Goal: Transaction & Acquisition: Purchase product/service

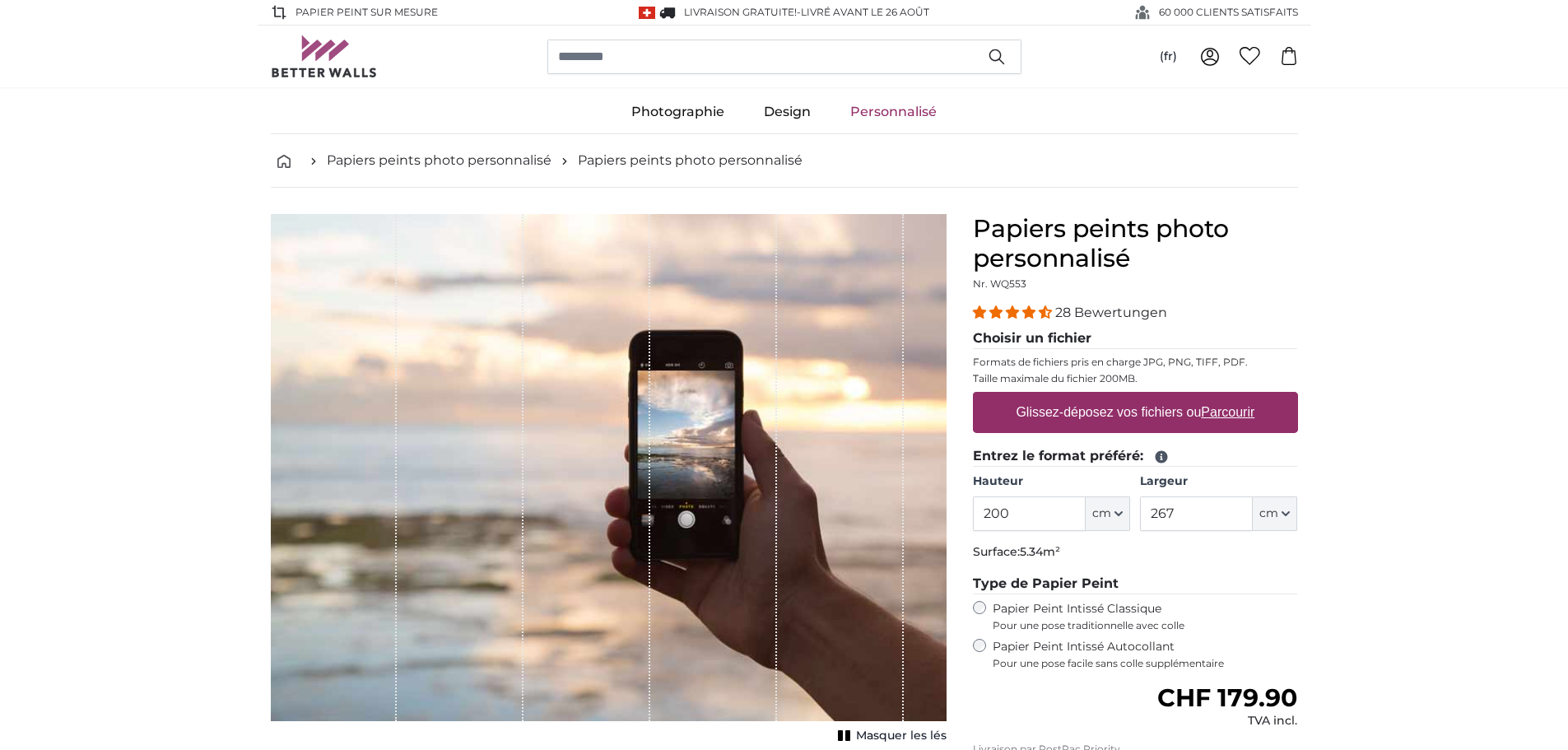
click at [1116, 421] on label "Glissez-déposez vos fichiers ou Parcourir" at bounding box center [1134, 412] width 251 height 33
click at [1116, 396] on input "Glissez-déposez vos fichiers ou Parcourir" at bounding box center [1135, 394] width 325 height 5
click at [1195, 423] on label "Glissez-déposez vos fichiers ou Parcourir" at bounding box center [1134, 412] width 251 height 33
click at [1195, 396] on input "Glissez-déposez vos fichiers ou Parcourir" at bounding box center [1135, 394] width 325 height 5
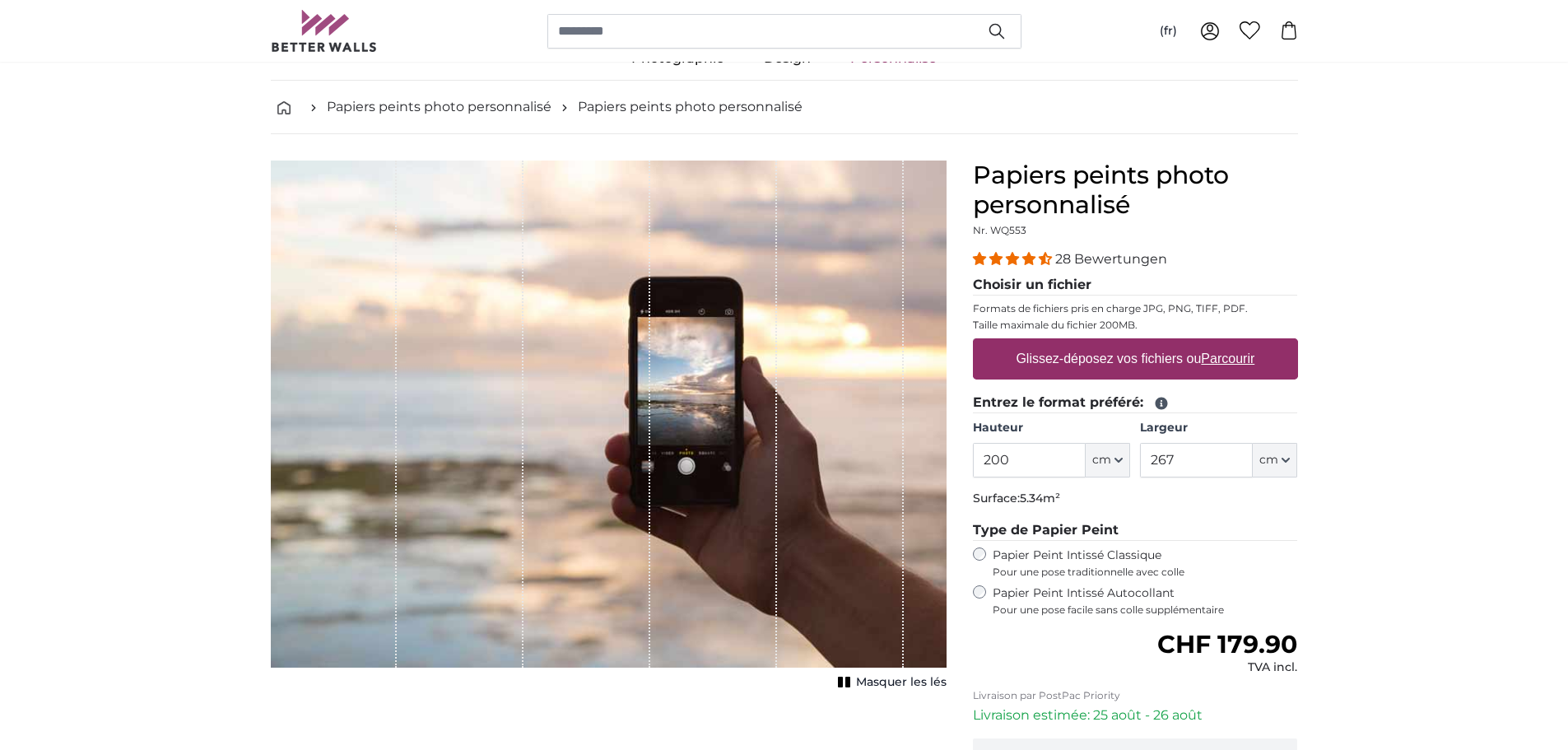
scroll to position [82, 0]
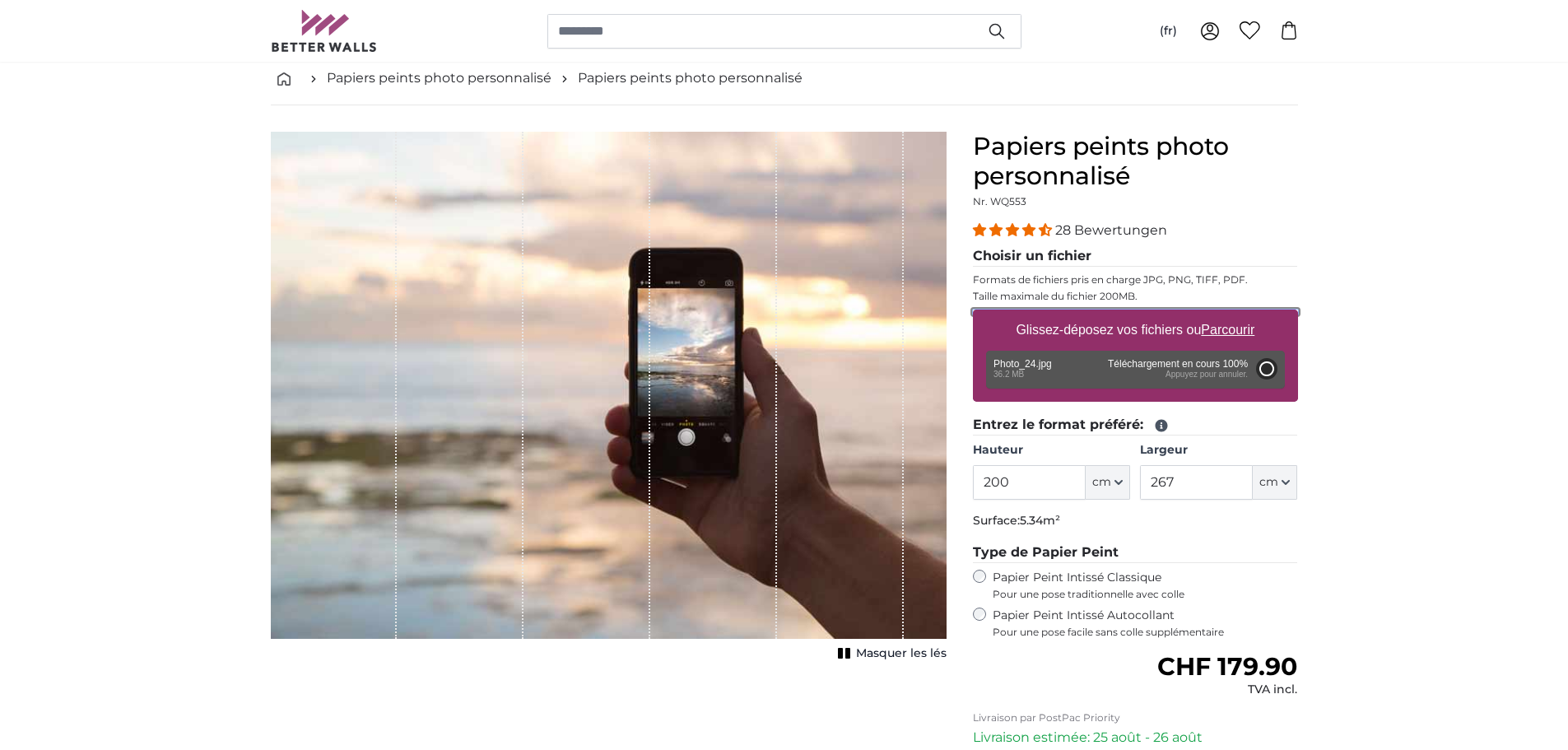
type input "300"
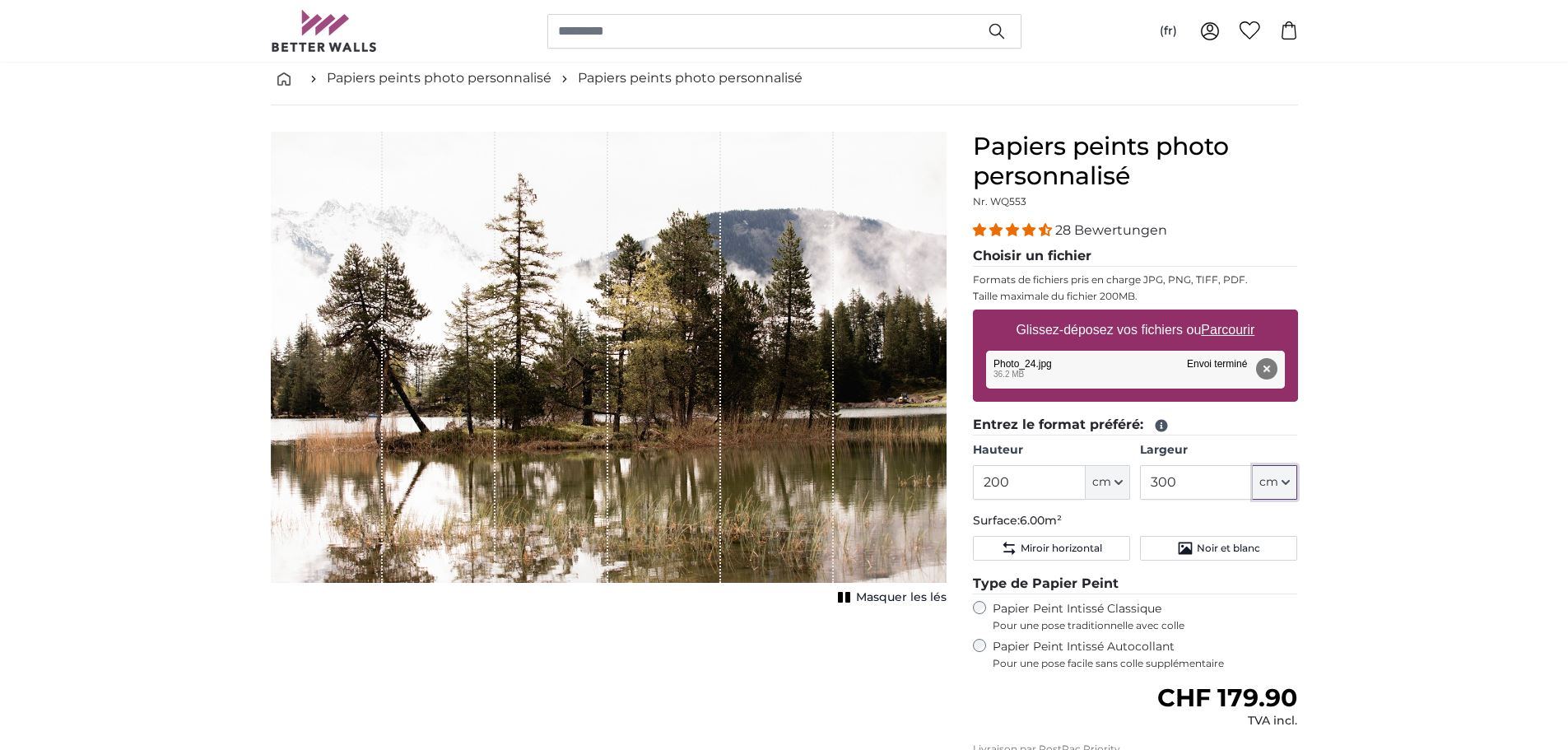
click at [1286, 483] on icon "button" at bounding box center [1285, 483] width 6 height 4
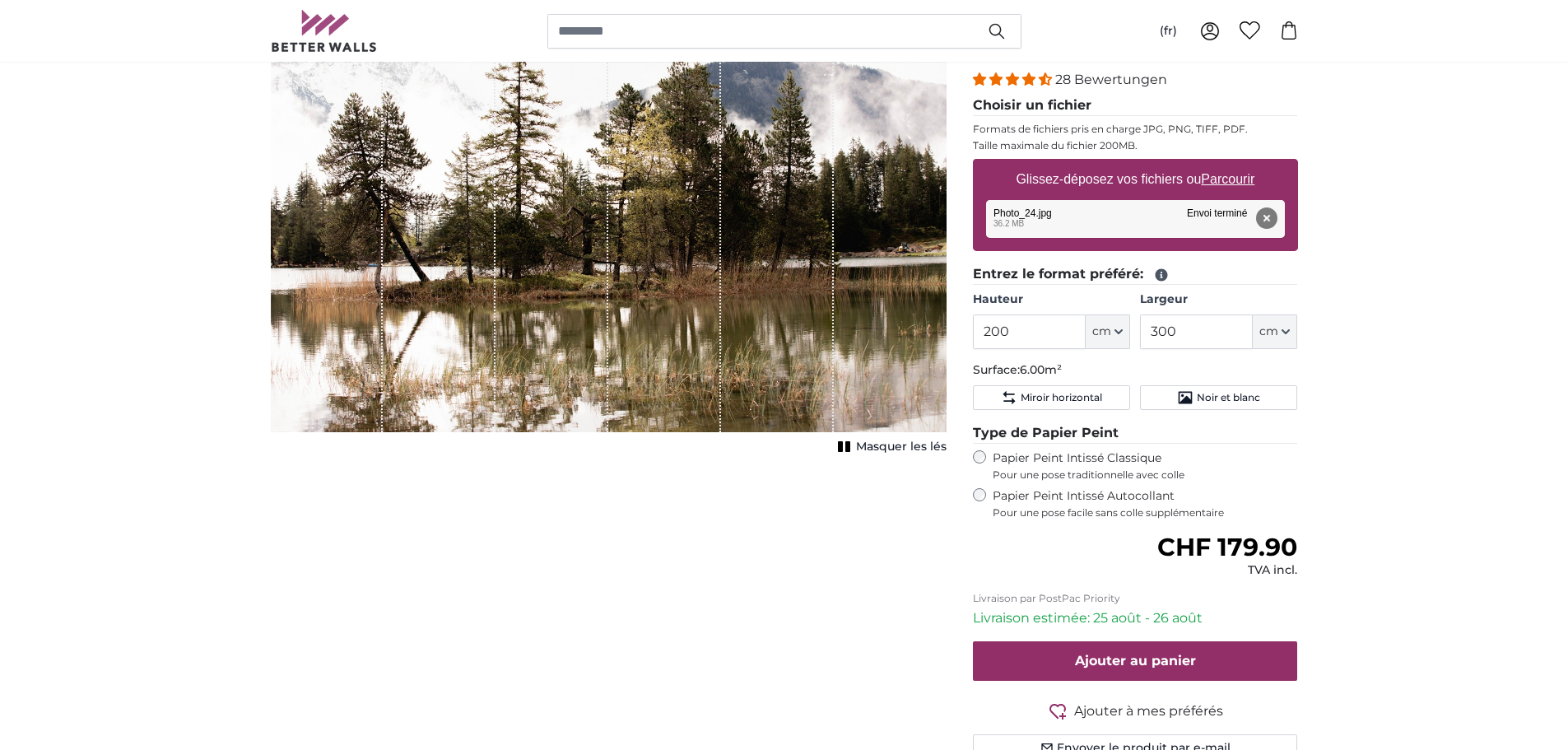
scroll to position [247, 0]
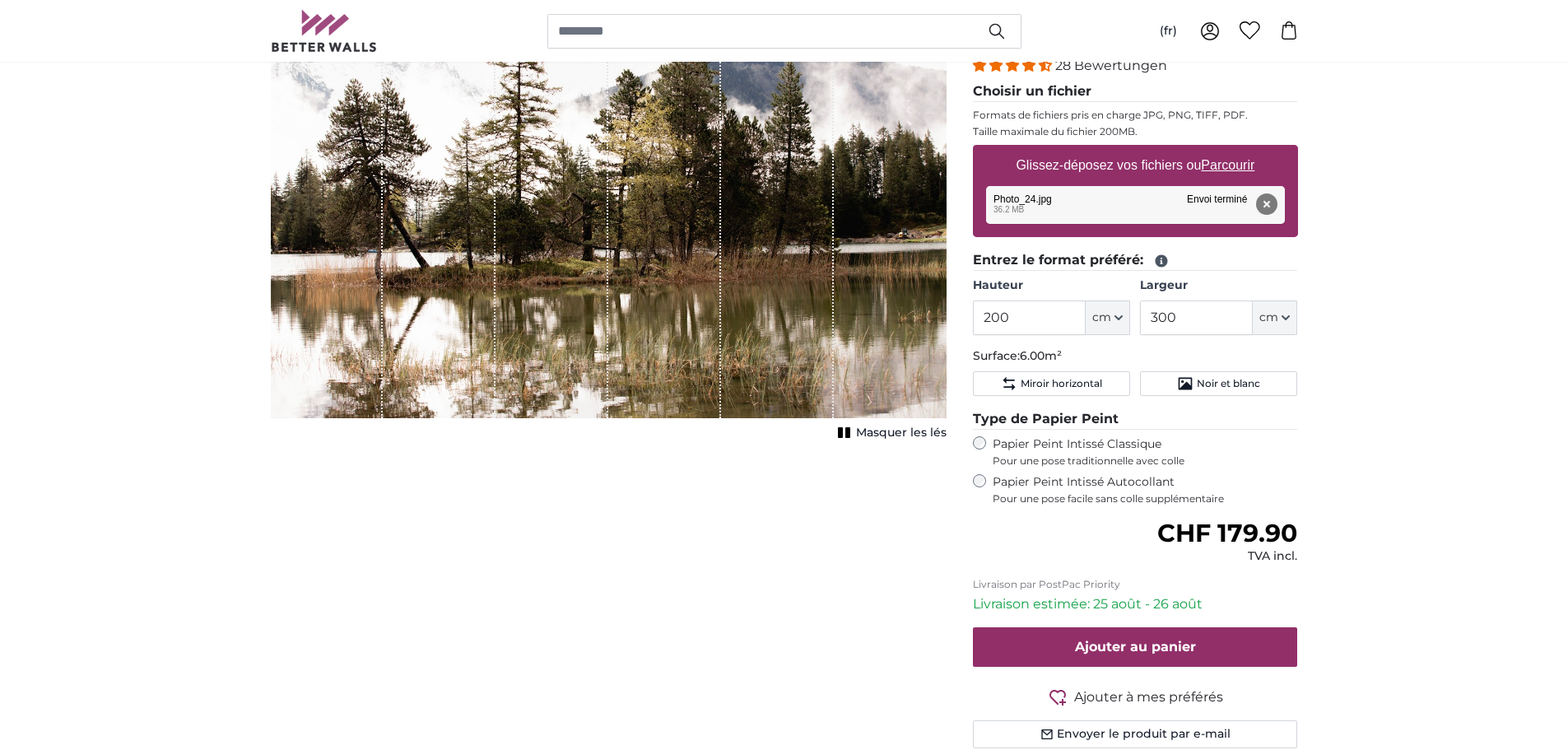
click at [1122, 489] on label "Papier Peint Intissé Autocollant Pour une pose facile sans colle supplémentaire" at bounding box center [1144, 489] width 305 height 31
